Goal: Use online tool/utility

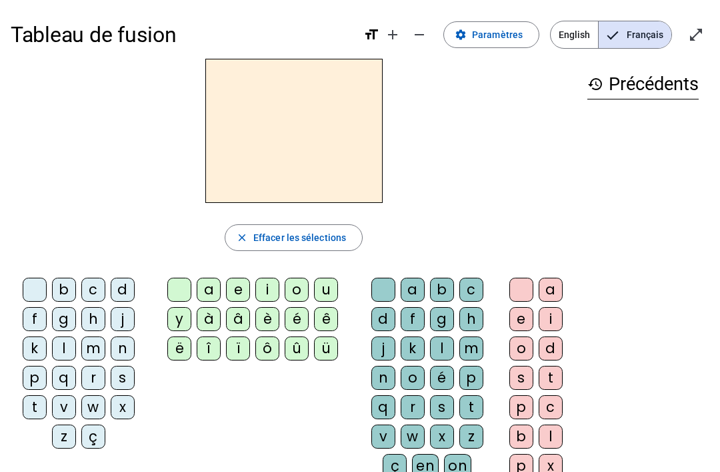
click at [273, 287] on div "i" at bounding box center [267, 289] width 24 height 24
click at [69, 351] on div "l" at bounding box center [64, 348] width 24 height 24
click at [181, 286] on div at bounding box center [179, 289] width 24 height 24
click at [271, 291] on div "i" at bounding box center [267, 289] width 24 height 24
click at [38, 291] on div at bounding box center [35, 289] width 24 height 24
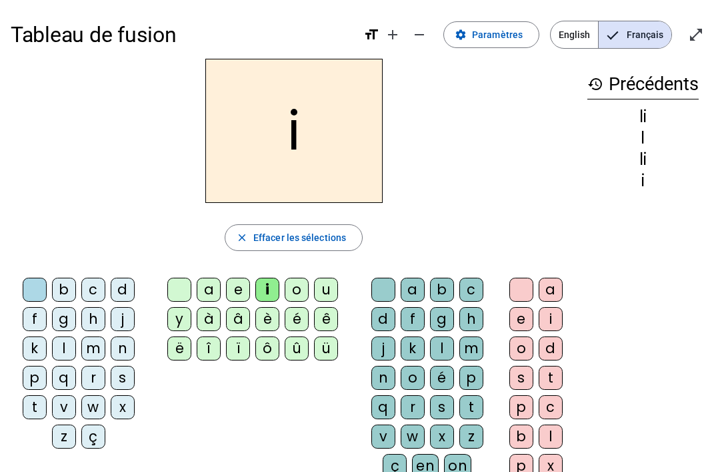
click at [203, 279] on div "a" at bounding box center [209, 289] width 24 height 24
click at [179, 283] on div at bounding box center [179, 289] width 24 height 24
click at [65, 345] on div "l" at bounding box center [64, 348] width 24 height 24
click at [269, 291] on div "i" at bounding box center [267, 289] width 24 height 24
click at [30, 292] on div at bounding box center [35, 289] width 24 height 24
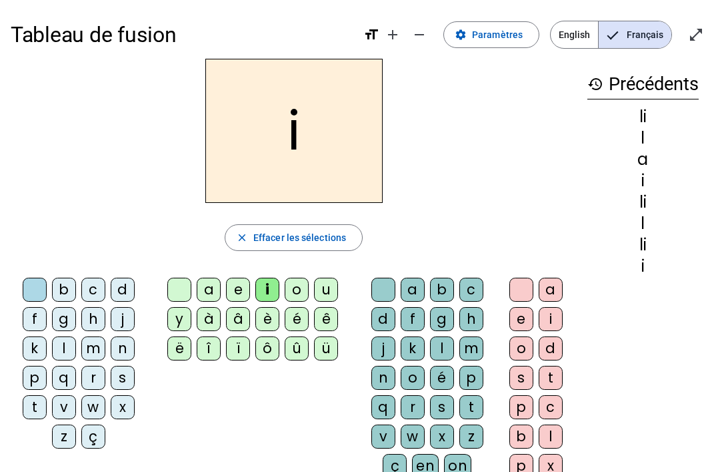
click at [177, 289] on div at bounding box center [179, 289] width 24 height 24
click at [440, 352] on div "l" at bounding box center [442, 348] width 24 height 24
click at [448, 355] on div "l" at bounding box center [442, 348] width 24 height 24
click at [278, 286] on div "i" at bounding box center [267, 289] width 24 height 24
click at [105, 341] on div "m" at bounding box center [93, 348] width 24 height 24
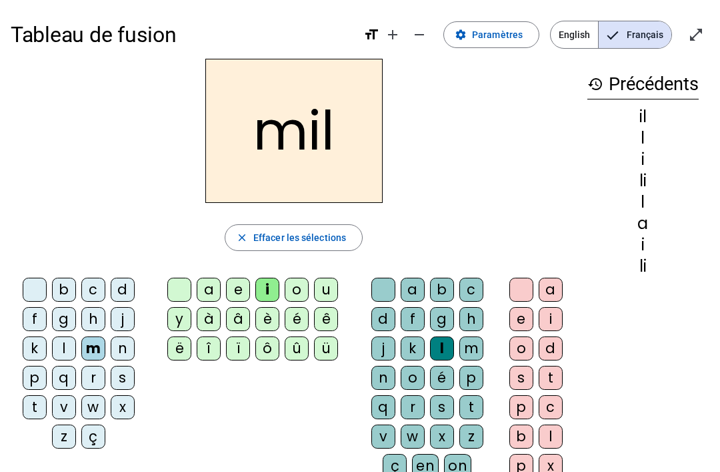
click at [209, 281] on div "a" at bounding box center [209, 289] width 24 height 24
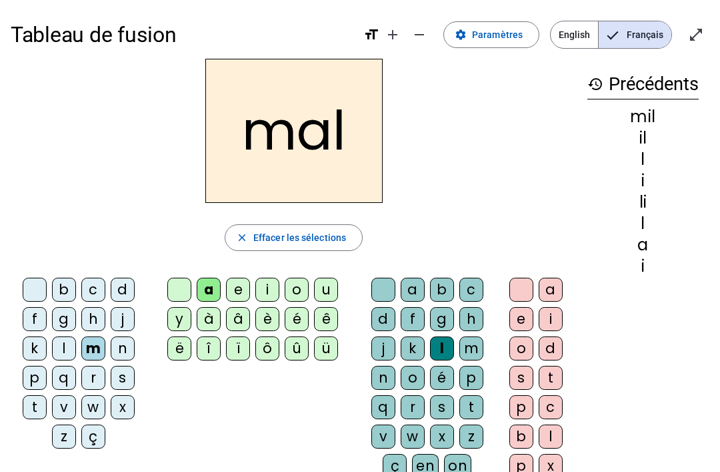
click at [376, 285] on div at bounding box center [384, 289] width 24 height 24
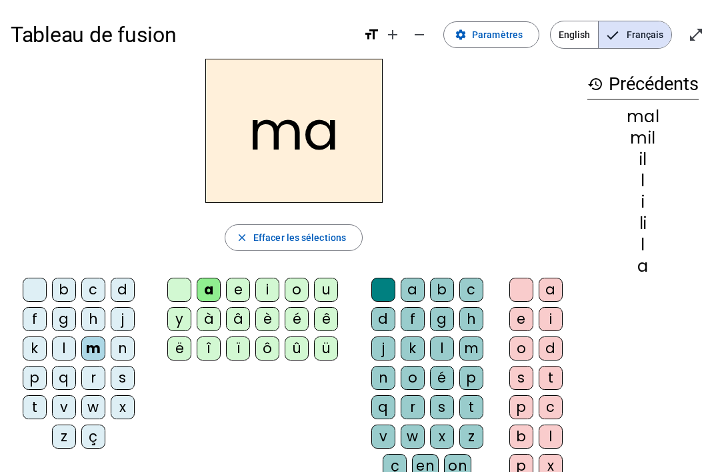
click at [71, 354] on div "l" at bounding box center [64, 348] width 24 height 24
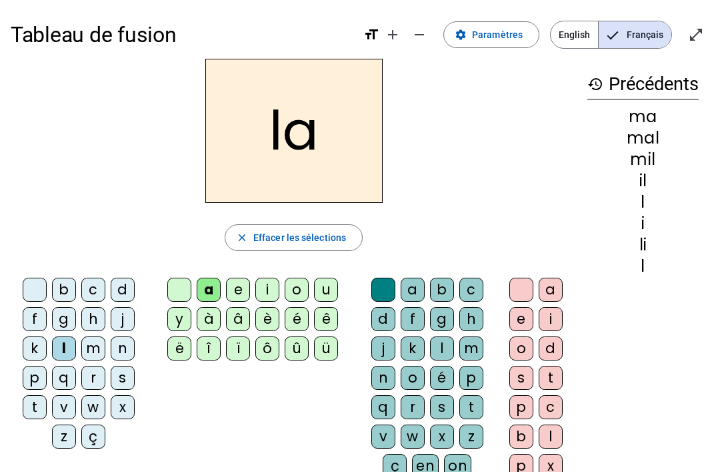
click at [331, 288] on div "u" at bounding box center [326, 289] width 24 height 24
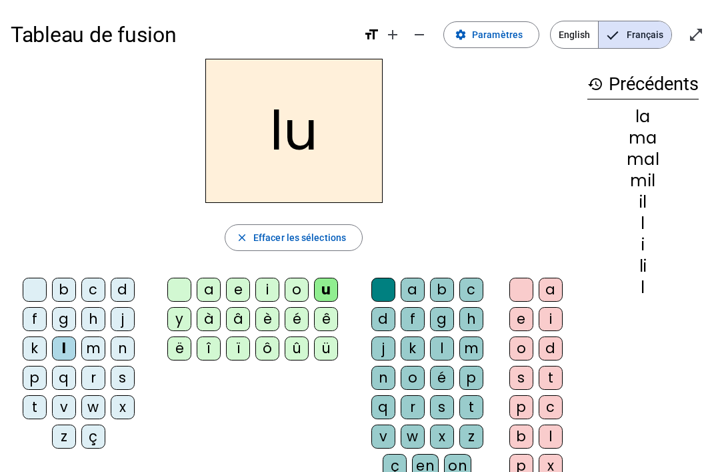
click at [181, 284] on div at bounding box center [179, 289] width 24 height 24
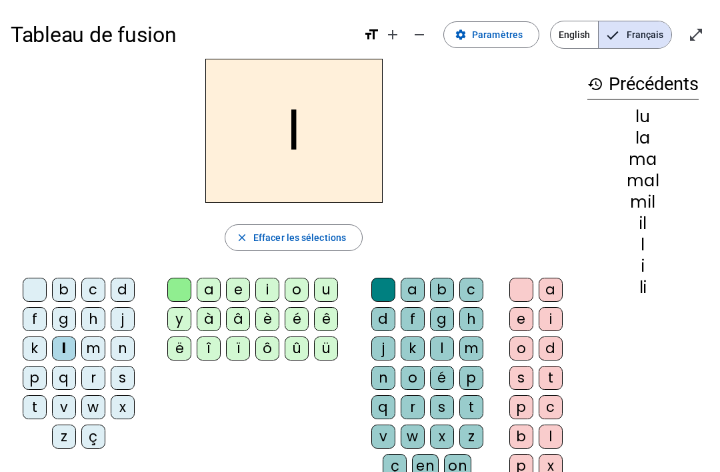
click at [334, 287] on div "u" at bounding box center [326, 289] width 24 height 24
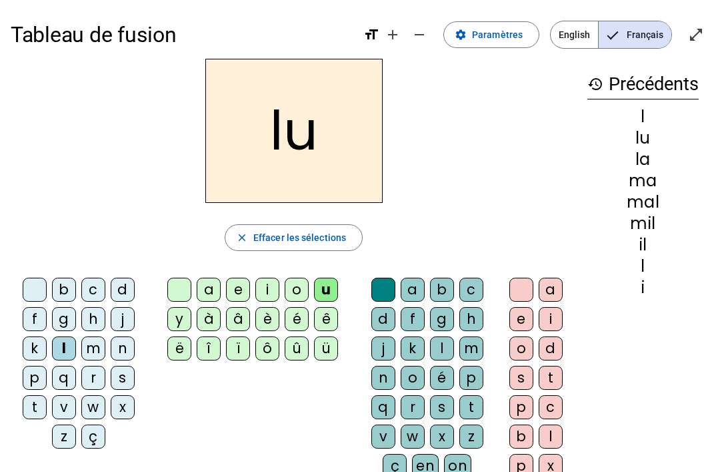
click at [128, 290] on div "d" at bounding box center [123, 289] width 24 height 24
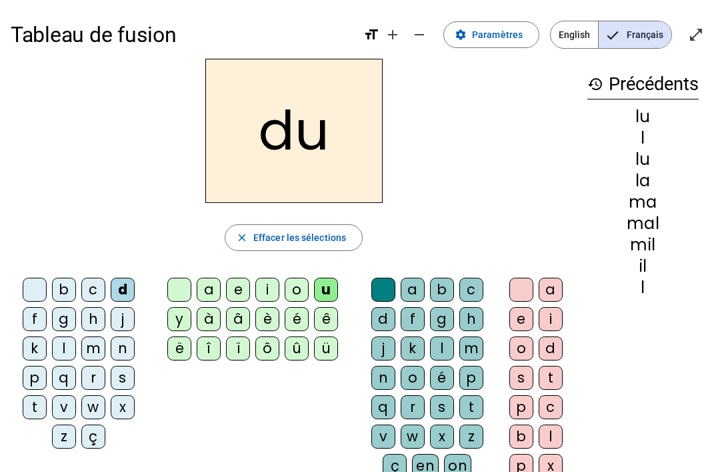
click at [134, 287] on div "d" at bounding box center [123, 289] width 24 height 24
click at [134, 285] on div "d" at bounding box center [123, 289] width 24 height 24
click at [385, 316] on div "d" at bounding box center [384, 319] width 24 height 24
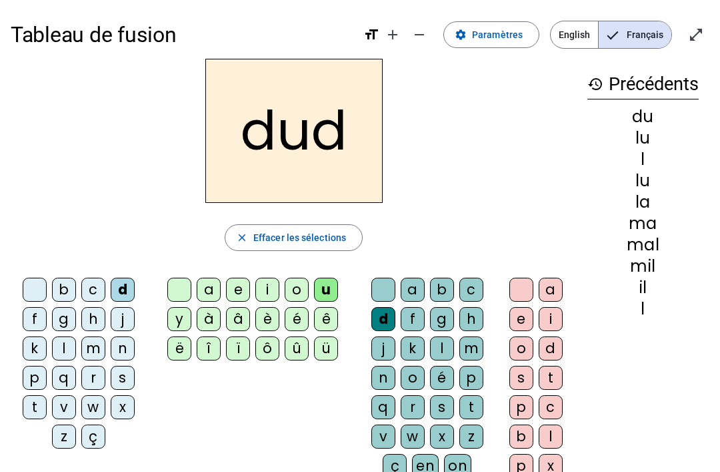
click at [390, 283] on div at bounding box center [384, 289] width 24 height 24
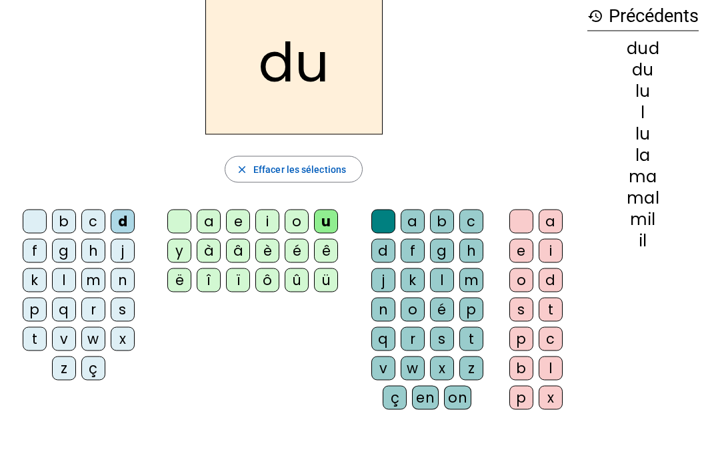
scroll to position [114, 0]
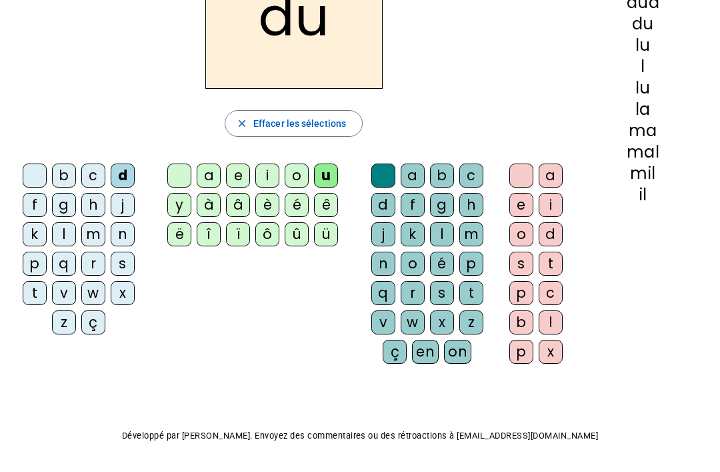
click at [9, 289] on div "Tableau de fusion format_size add remove settings Paramètres English Français o…" at bounding box center [360, 200] width 720 height 628
click at [33, 292] on div "t" at bounding box center [35, 293] width 24 height 24
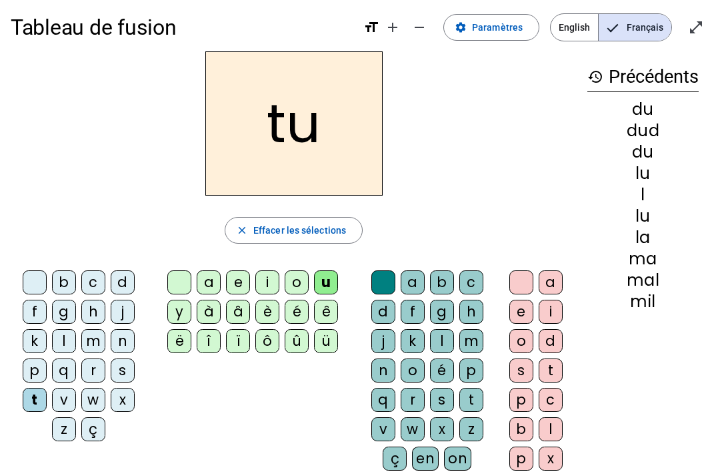
scroll to position [0, 0]
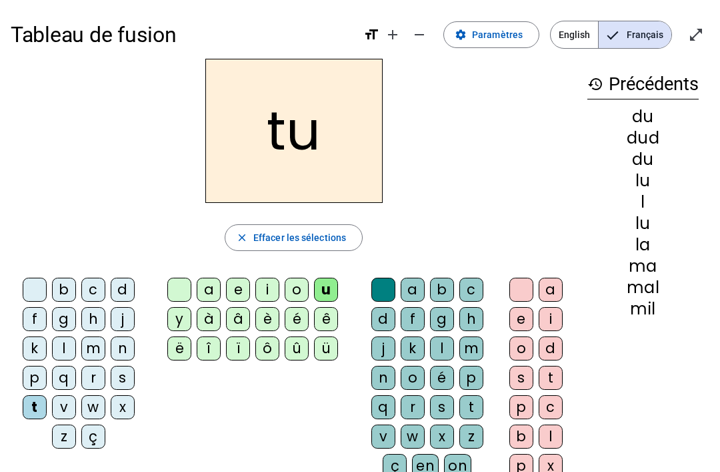
click at [237, 294] on div "e" at bounding box center [238, 289] width 24 height 24
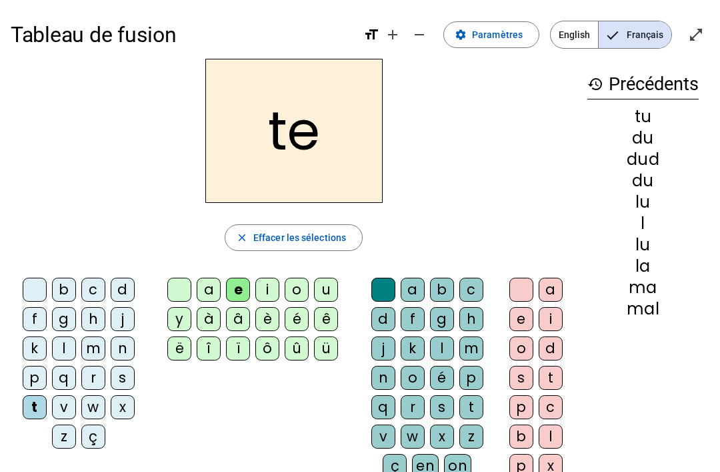
click at [125, 313] on div "j" at bounding box center [123, 319] width 24 height 24
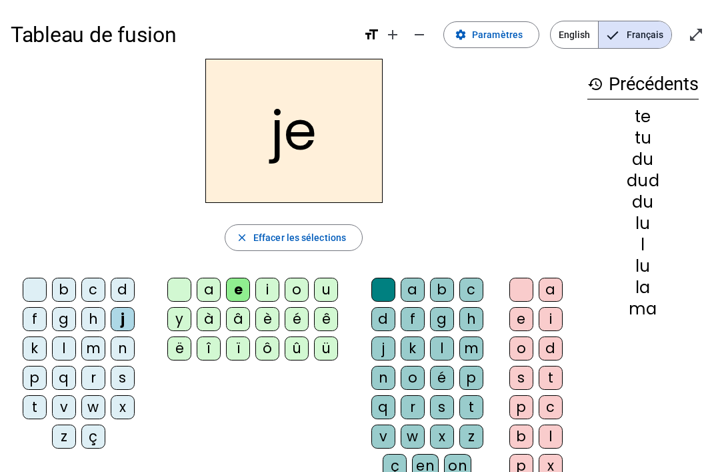
click at [35, 290] on div at bounding box center [35, 289] width 24 height 24
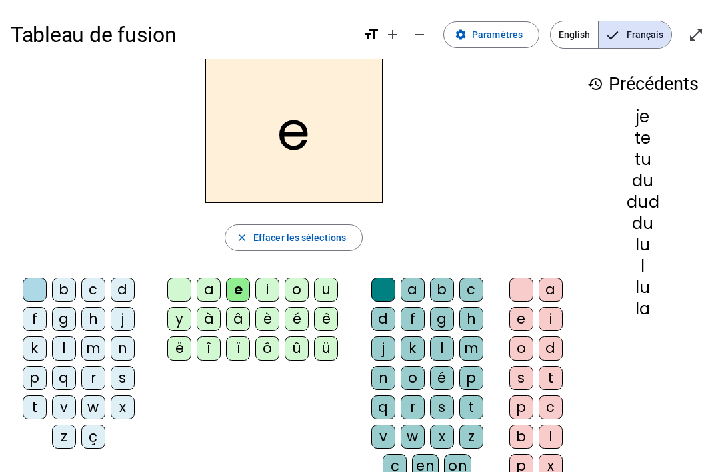
click at [169, 282] on div at bounding box center [179, 289] width 24 height 24
